Goal: Task Accomplishment & Management: Complete application form

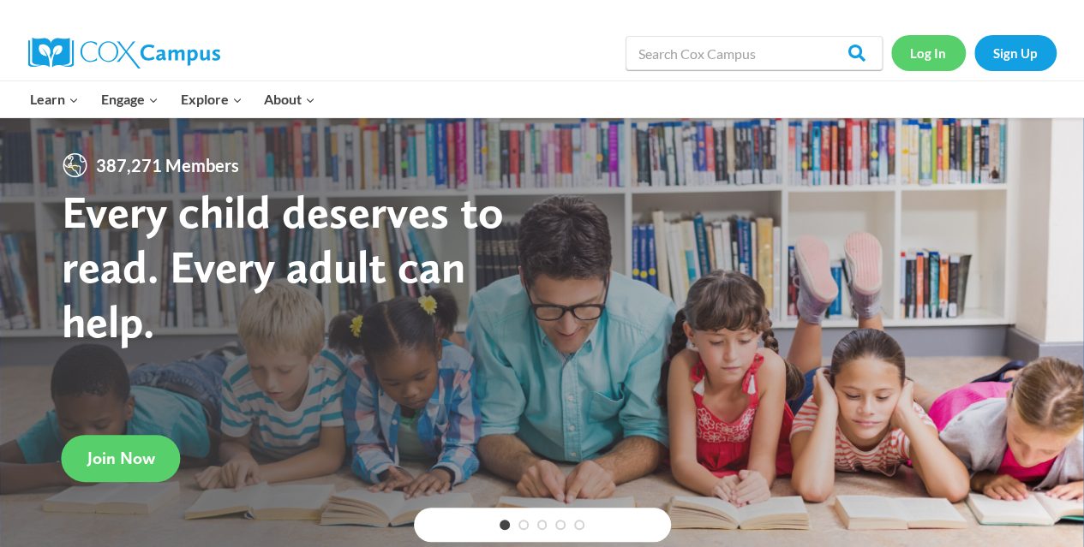
click at [937, 54] on link "Log In" at bounding box center [928, 52] width 75 height 35
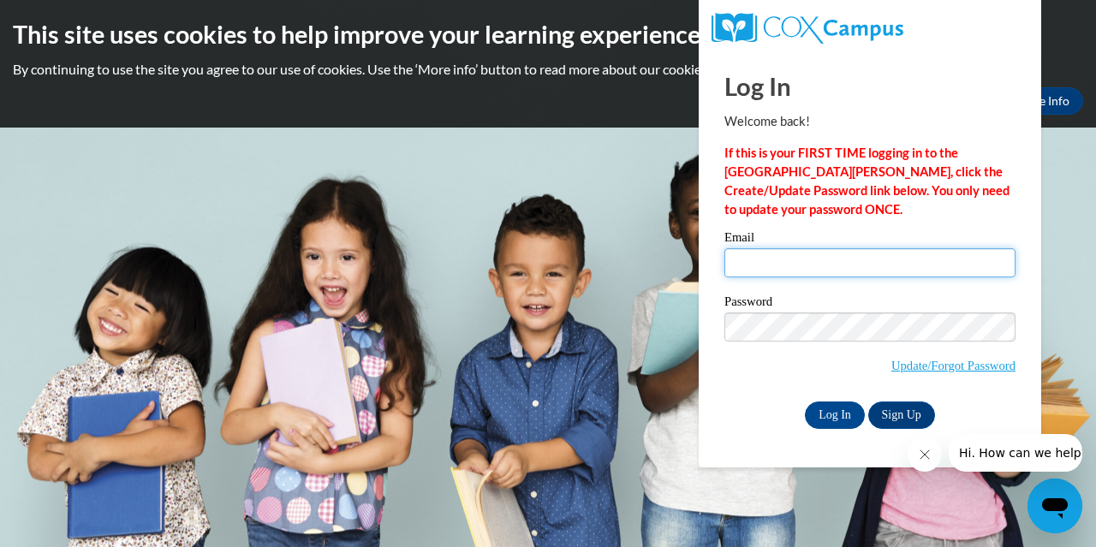
click at [833, 267] on input "Email" at bounding box center [870, 262] width 291 height 29
type input "[EMAIL_ADDRESS][DOMAIN_NAME]"
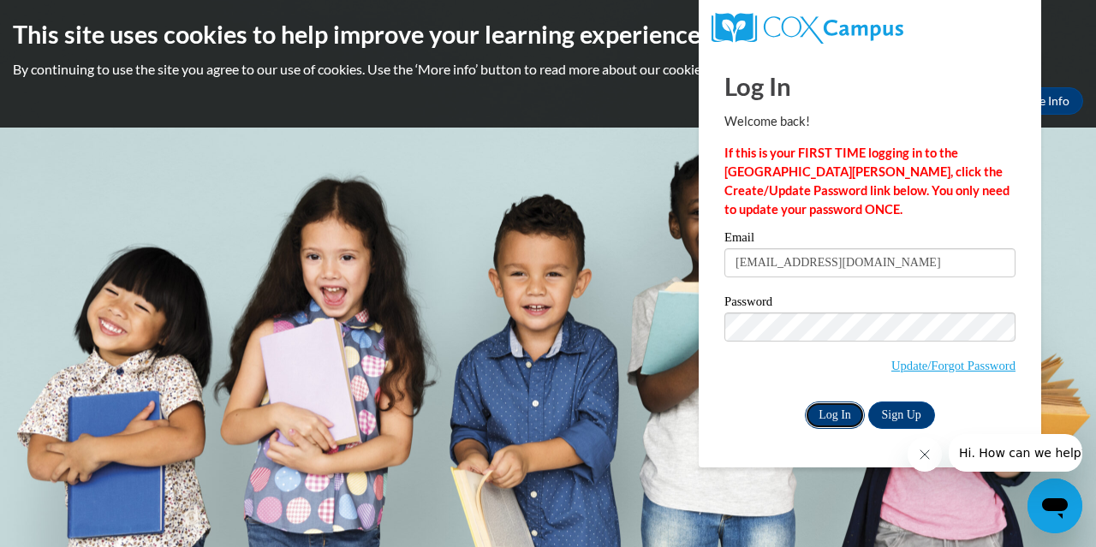
click at [845, 411] on input "Log In" at bounding box center [835, 415] width 60 height 27
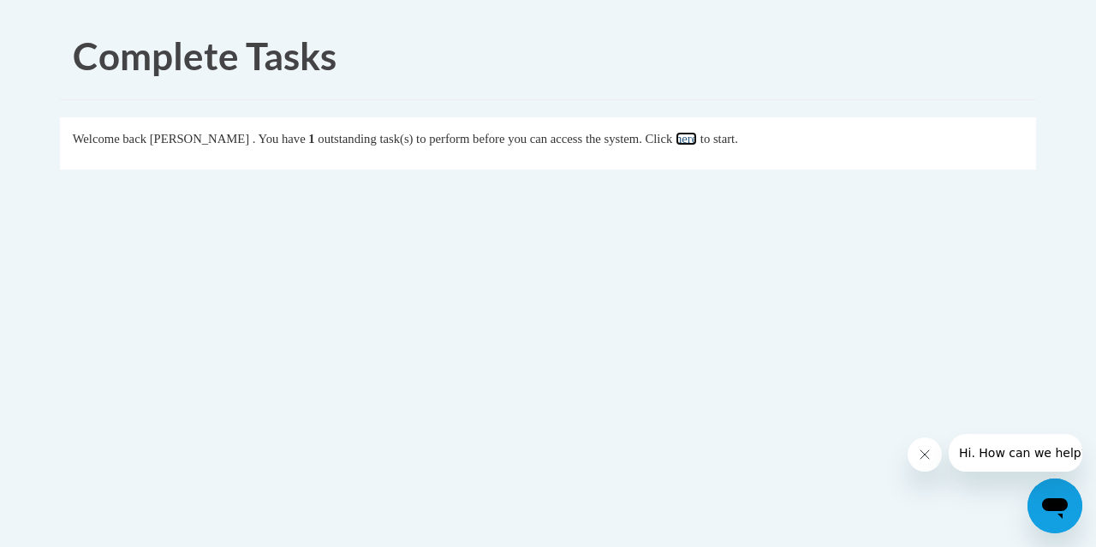
click at [697, 137] on link "here" at bounding box center [686, 139] width 21 height 14
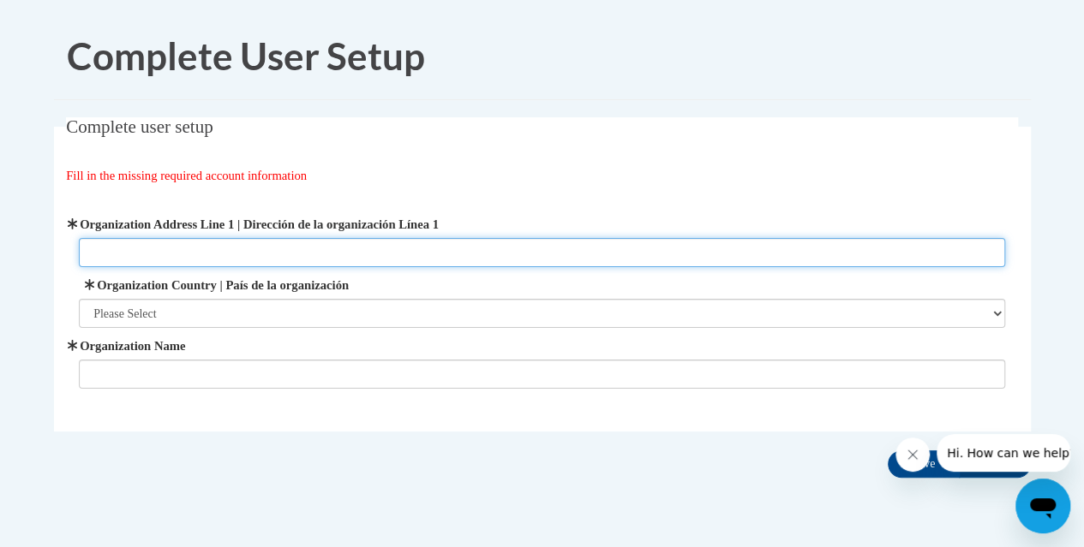
click at [294, 258] on input "Organization Address Line 1 | Dirección de la organización Línea 1" at bounding box center [542, 252] width 926 height 29
type input "3 Corporate Blvd"
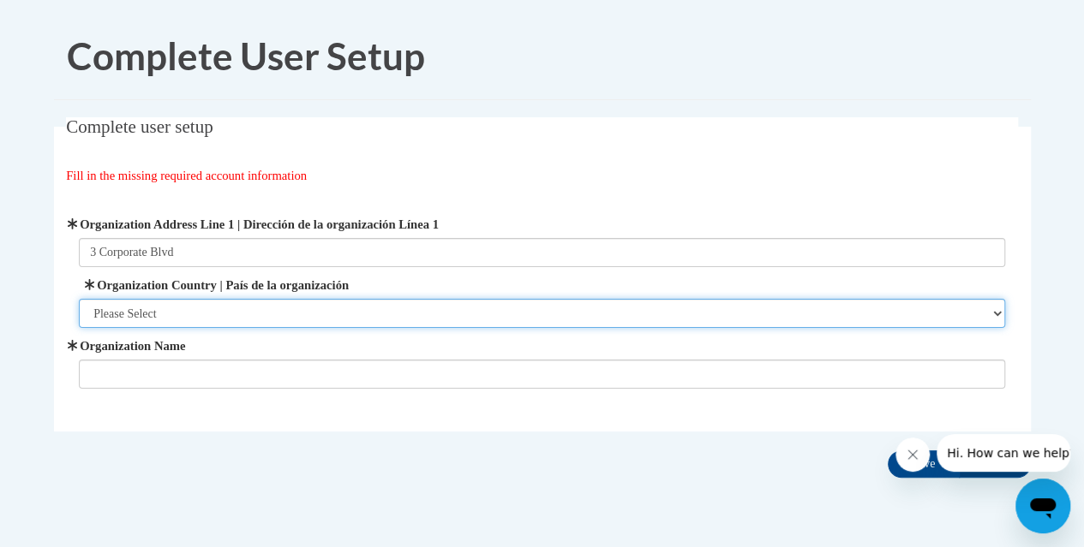
click at [260, 302] on select "Please Select United States | Estados Unidos Outside of the United States | Fue…" at bounding box center [542, 313] width 926 height 29
select select "ad49bcad-a171-4b2e-b99c-48b446064914"
click at [79, 299] on select "Please Select United States | Estados Unidos Outside of the United States | Fue…" at bounding box center [542, 313] width 926 height 29
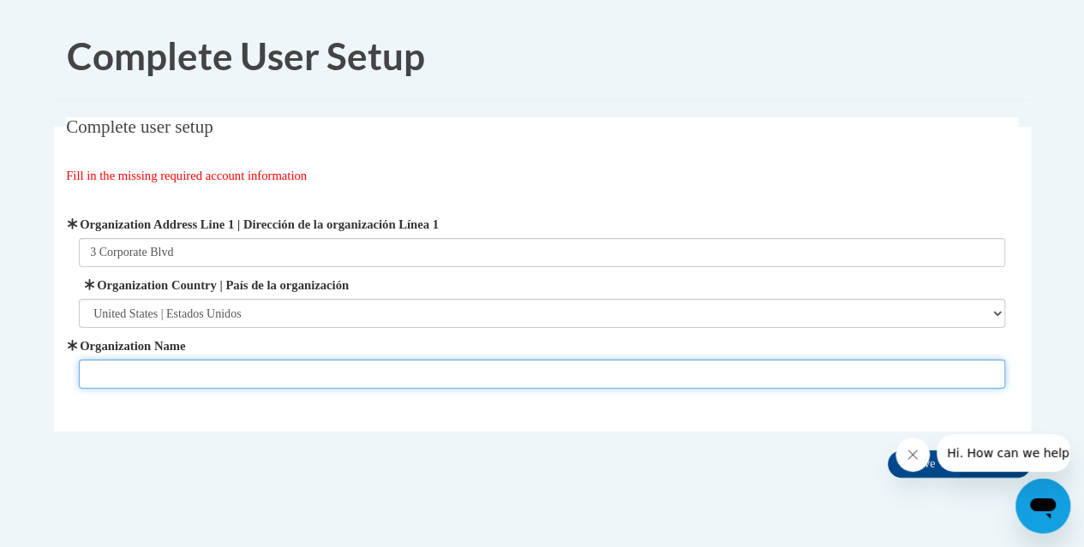
click at [167, 375] on input "Organization Name" at bounding box center [542, 374] width 926 height 29
type input "QCC"
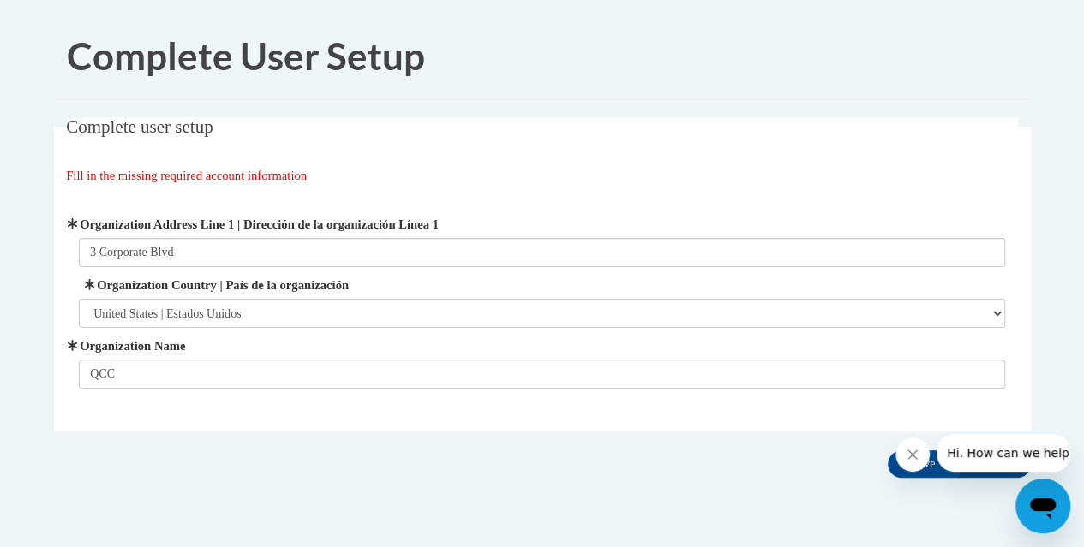
click at [913, 453] on icon "Close message from company" at bounding box center [912, 455] width 9 height 9
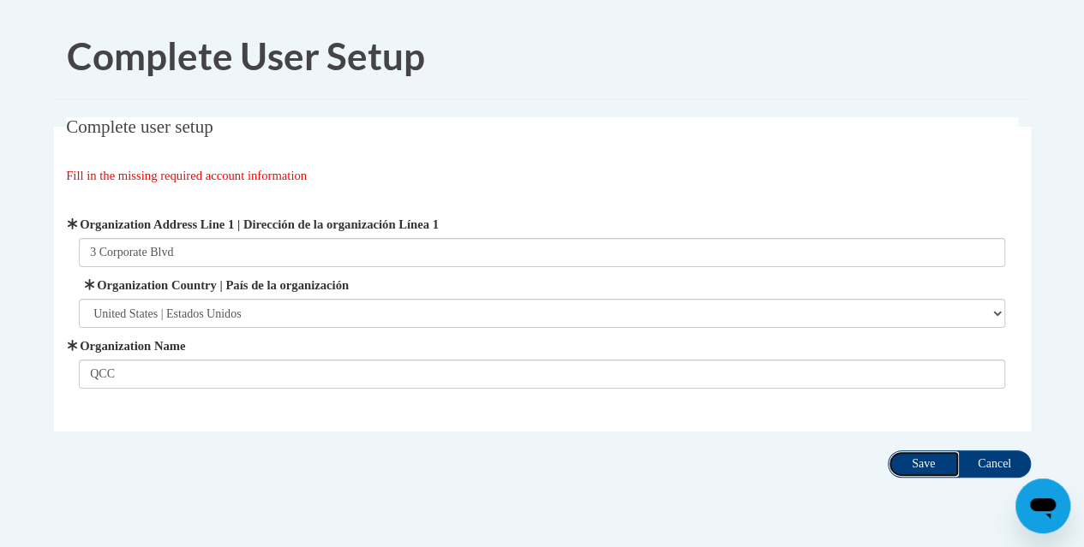
click at [919, 466] on input "Save" at bounding box center [923, 464] width 72 height 27
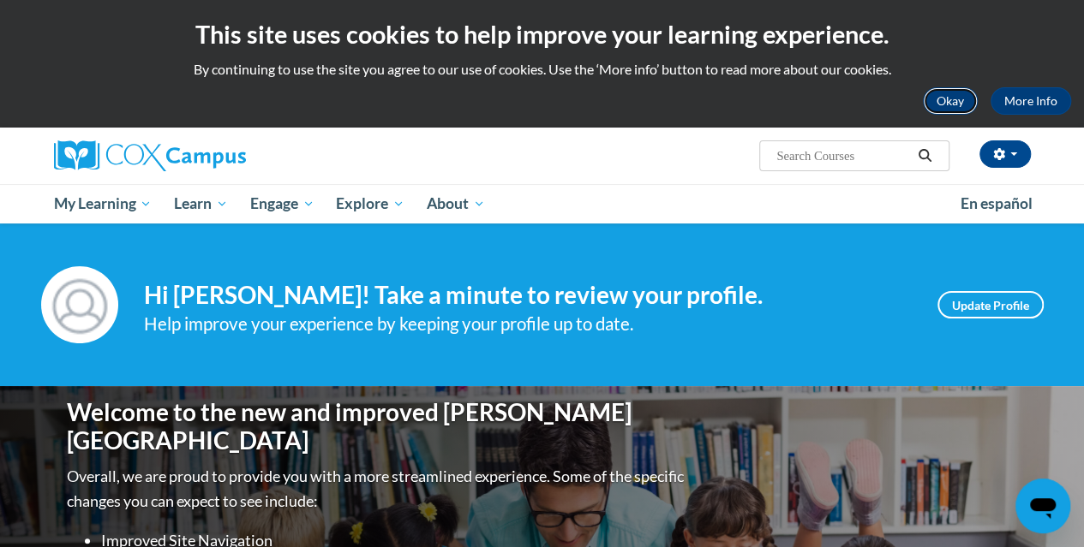
click at [944, 98] on button "Okay" at bounding box center [950, 100] width 55 height 27
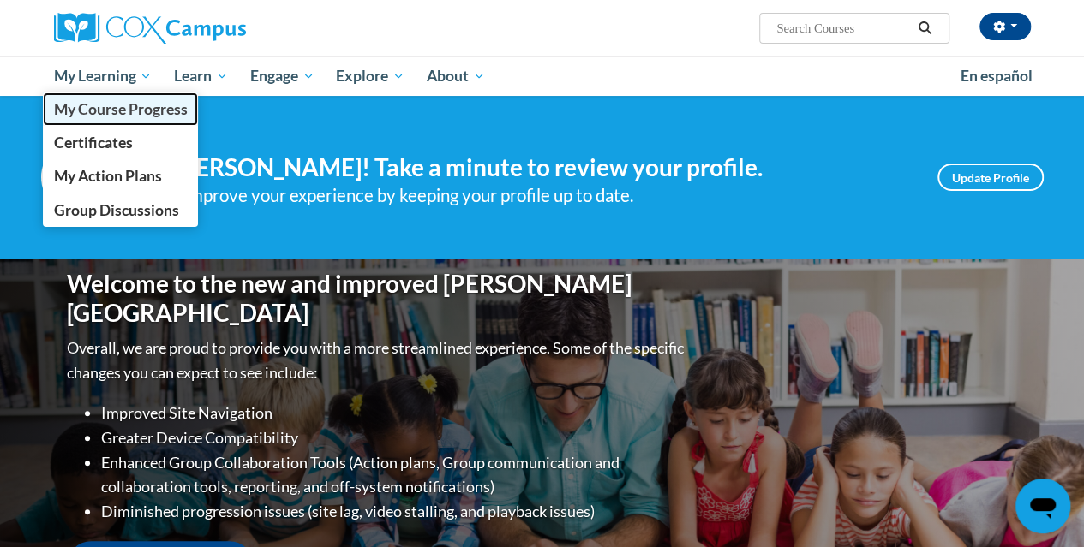
click at [106, 109] on span "My Course Progress" at bounding box center [120, 109] width 134 height 18
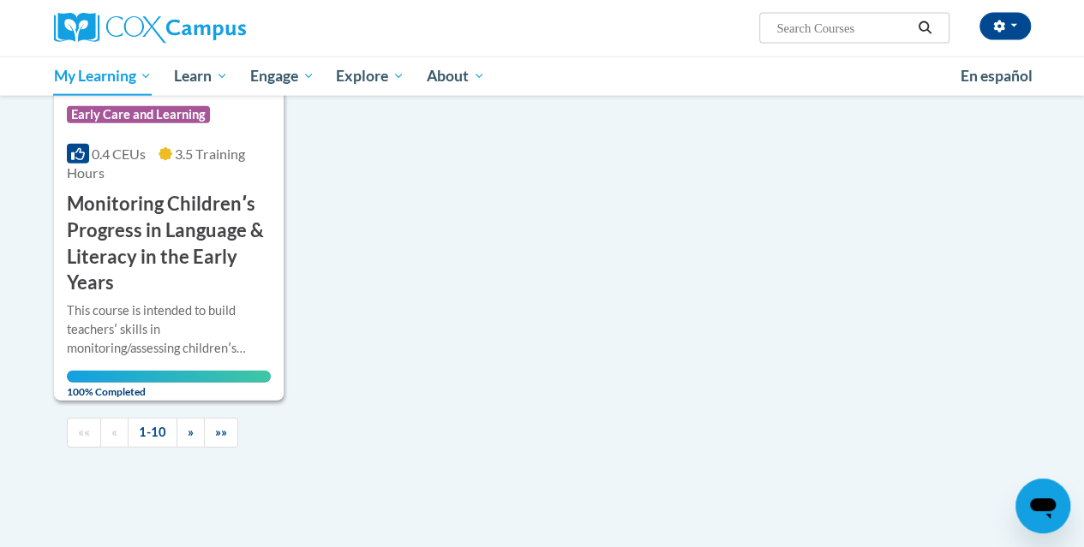
scroll to position [2070, 0]
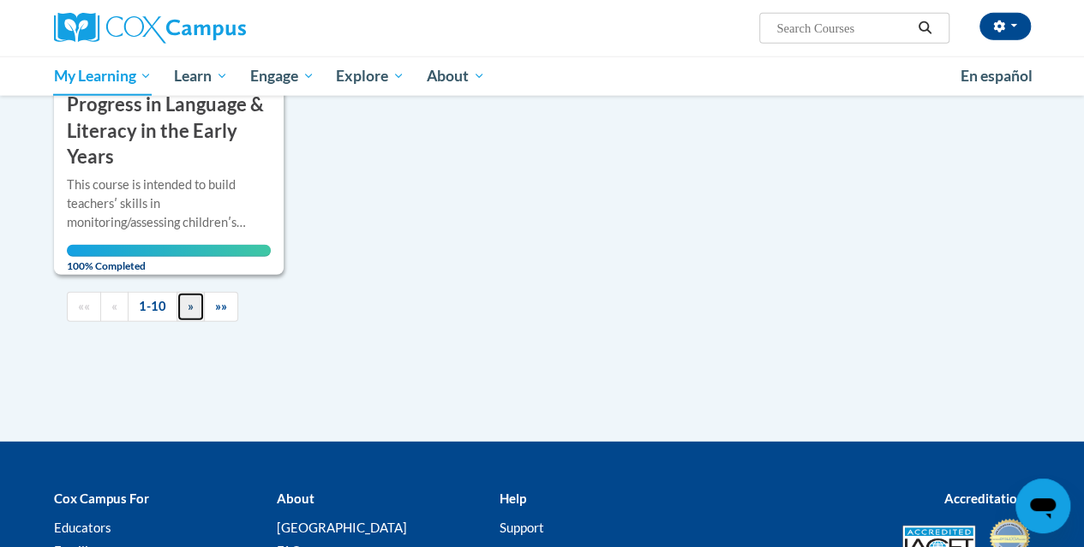
click at [188, 305] on span "»" at bounding box center [191, 306] width 6 height 15
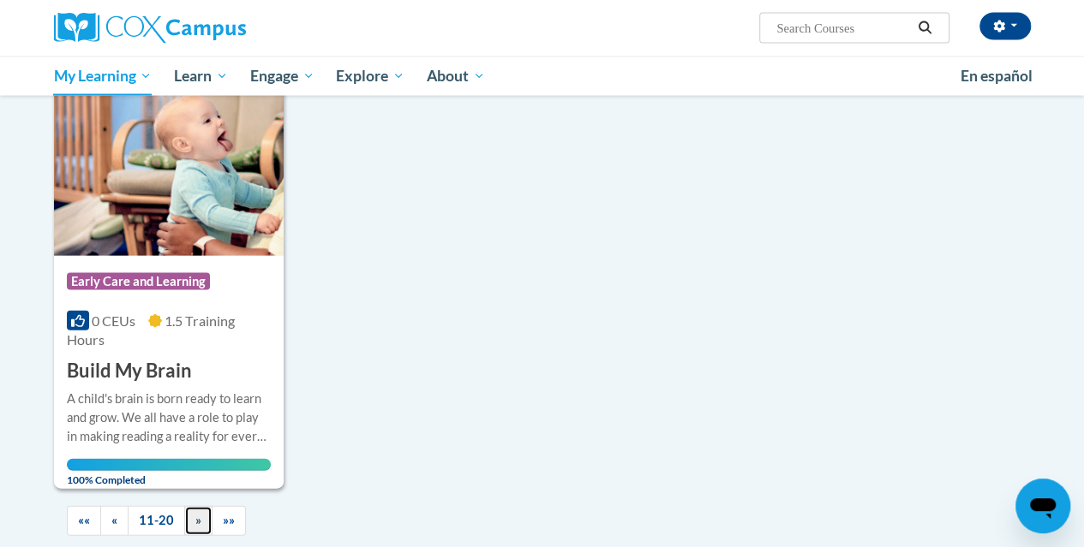
scroll to position [1857, 0]
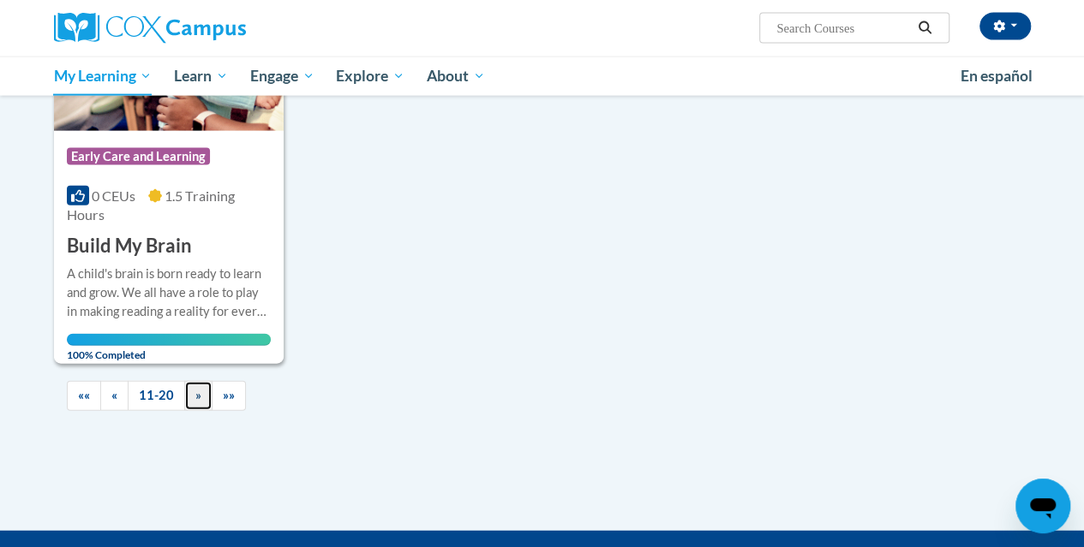
click at [200, 391] on link "»" at bounding box center [198, 396] width 28 height 30
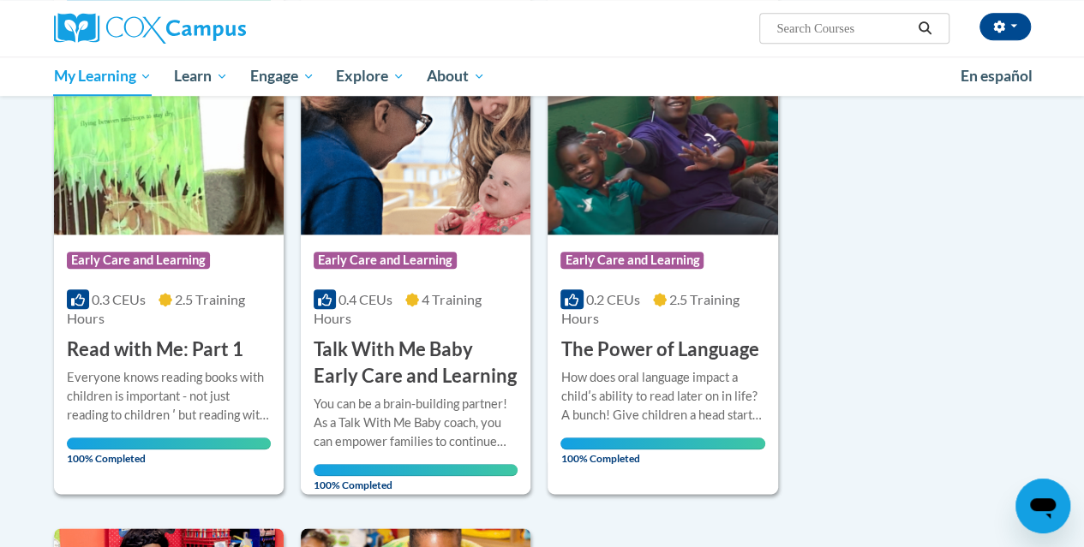
scroll to position [743, 0]
